Goal: Task Accomplishment & Management: Manage account settings

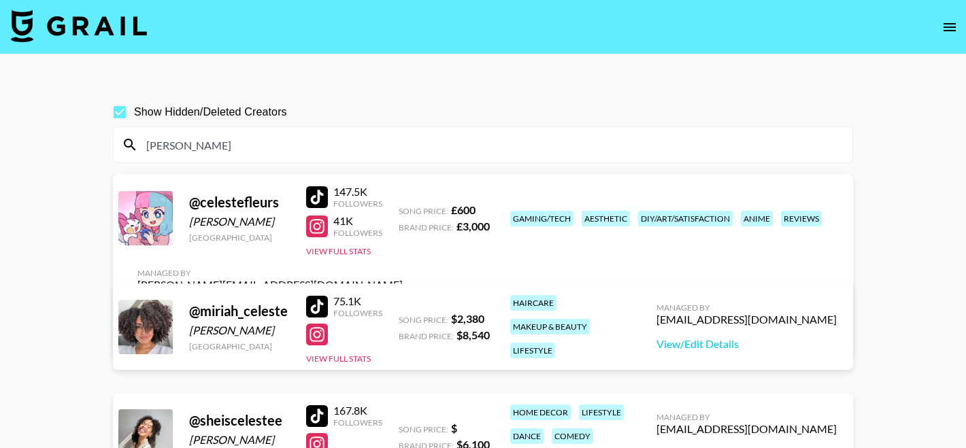
click at [222, 154] on input "[PERSON_NAME]" at bounding box center [491, 145] width 706 height 22
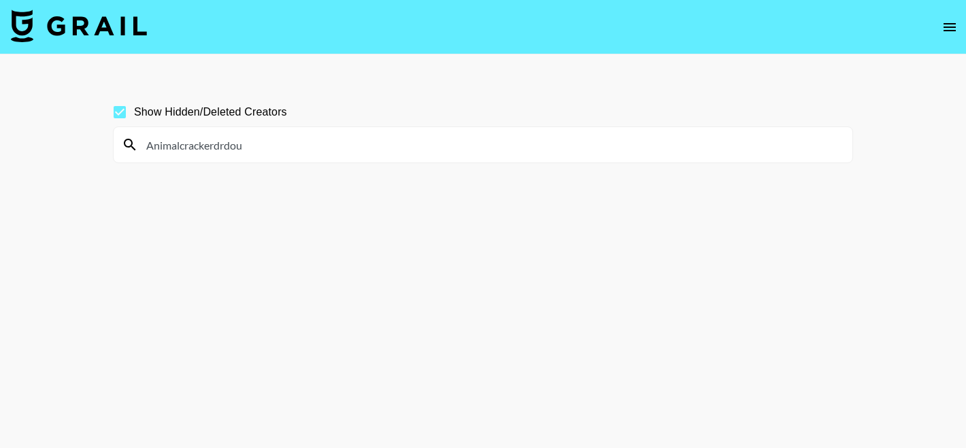
type input "Animalcrackerdrdo"
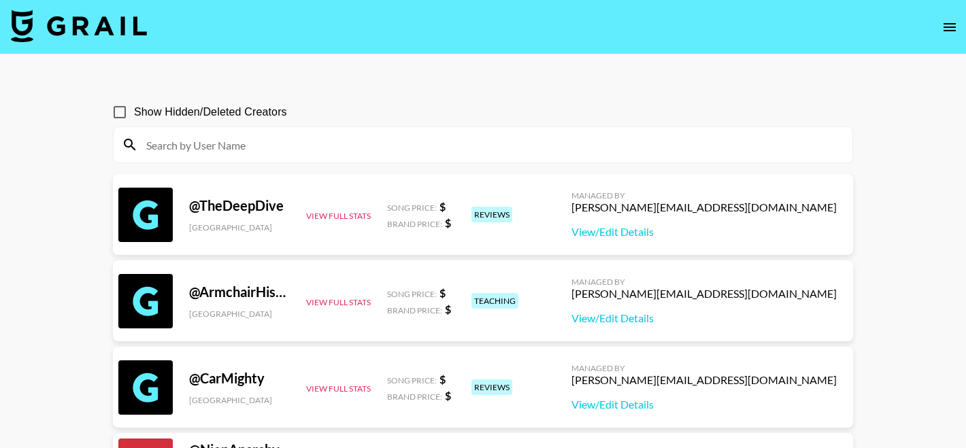
click at [267, 133] on div at bounding box center [483, 144] width 739 height 35
click at [266, 137] on input at bounding box center [491, 145] width 706 height 22
paste input "alexisssssarre"
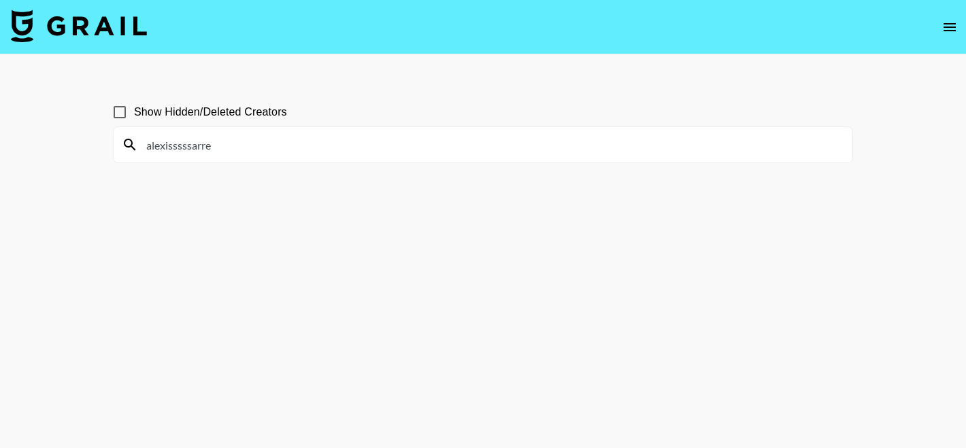
type input "alexisssssarre"
click at [126, 107] on input "Show Hidden/Deleted Creators" at bounding box center [119, 112] width 29 height 29
checkbox input "true"
click at [220, 146] on input "alexisssssarre" at bounding box center [491, 145] width 706 height 22
click at [148, 149] on input "alexisssssarre" at bounding box center [491, 145] width 706 height 22
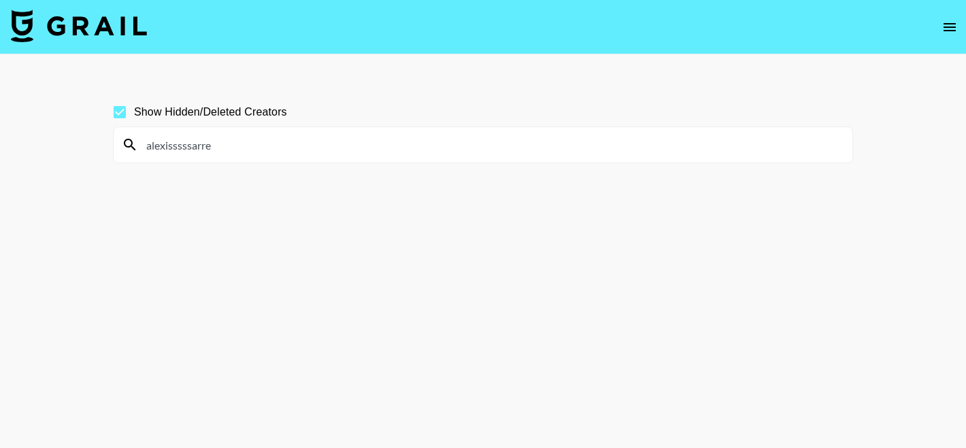
click at [254, 154] on input "alexisssssarre" at bounding box center [491, 145] width 706 height 22
paste input
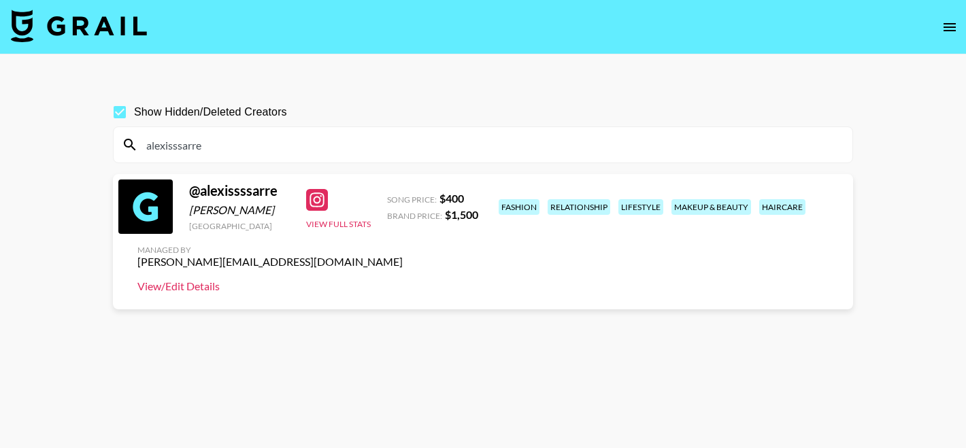
type input "alexisssarre"
click at [403, 280] on link "View/Edit Details" at bounding box center [269, 287] width 265 height 14
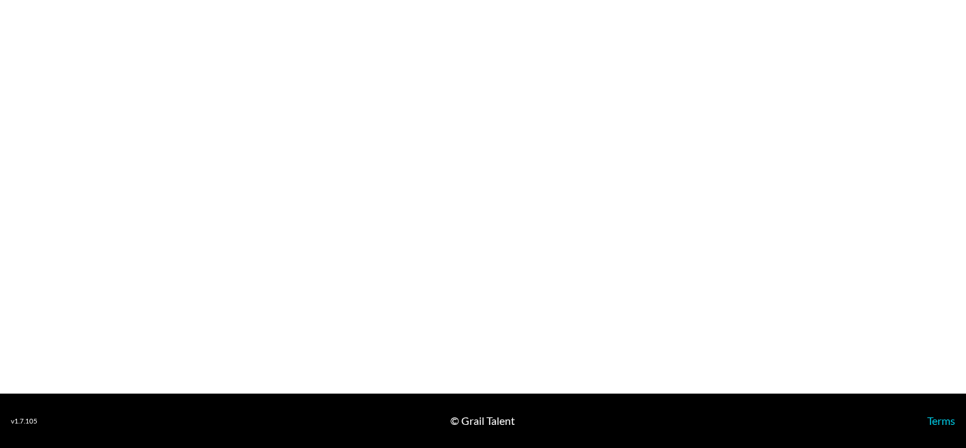
select select "USD"
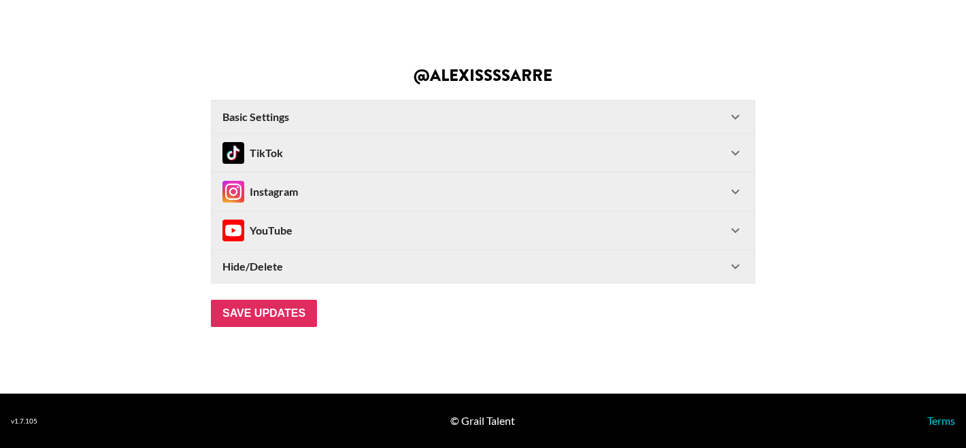
click at [302, 153] on div "TikTok" at bounding box center [474, 153] width 505 height 22
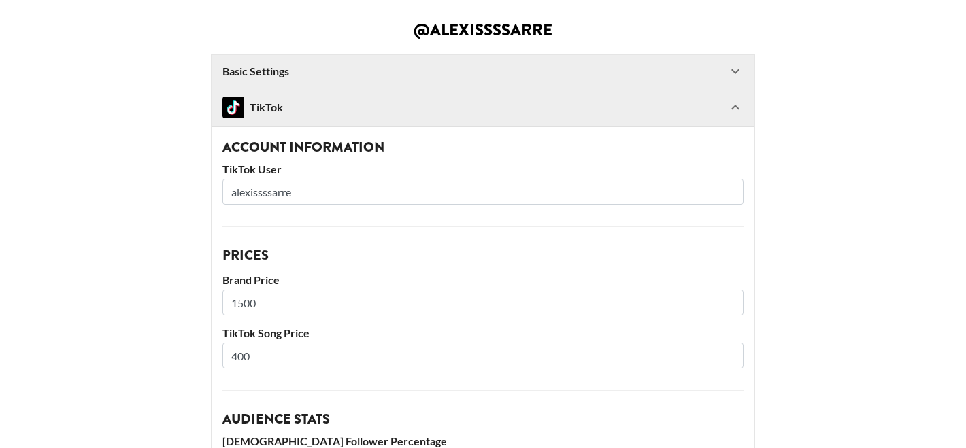
click at [384, 67] on div "Basic Settings" at bounding box center [474, 72] width 505 height 14
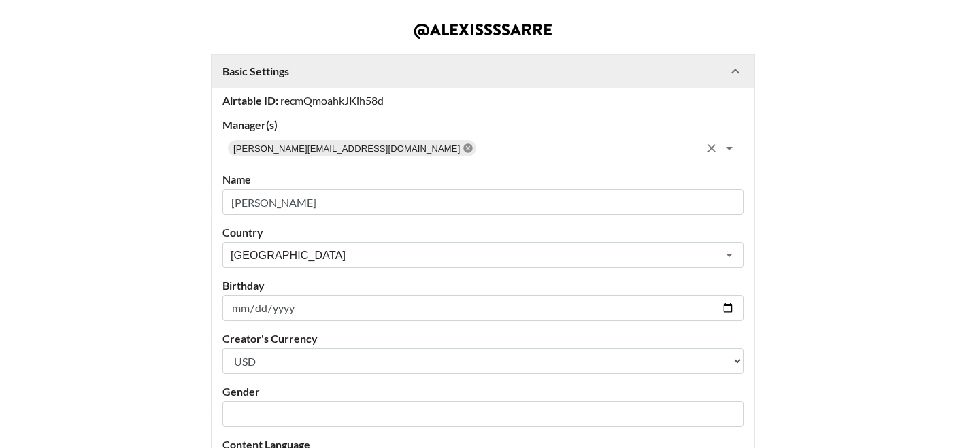
click at [464, 146] on icon at bounding box center [468, 148] width 9 height 9
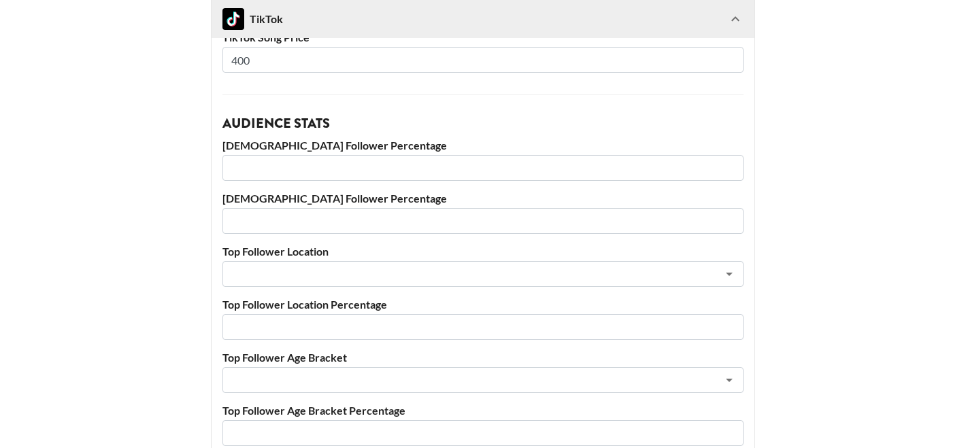
scroll to position [1014, 0]
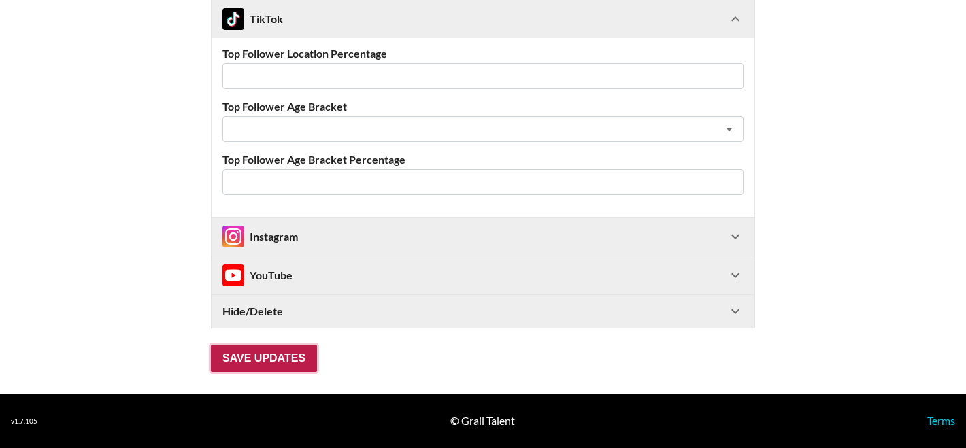
click at [251, 358] on input "Save Updates" at bounding box center [264, 358] width 106 height 27
click at [250, 358] on input "Save Updates" at bounding box center [264, 358] width 106 height 27
